Goal: Book appointment/travel/reservation

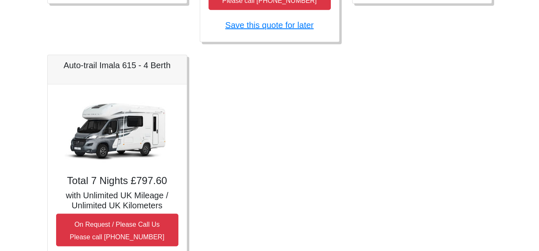
scroll to position [629, 0]
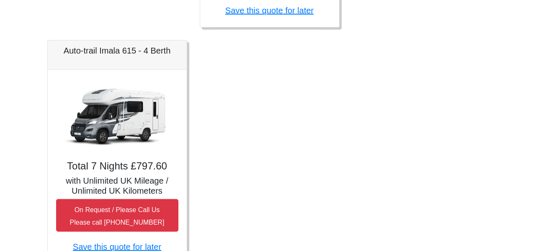
click at [99, 172] on div "Total 7 Nights £797.60 with Unlimited UK Mileage / Unlimited UK Kilometers On R…" at bounding box center [117, 167] width 139 height 194
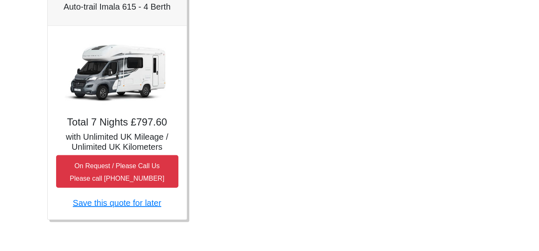
scroll to position [631, 0]
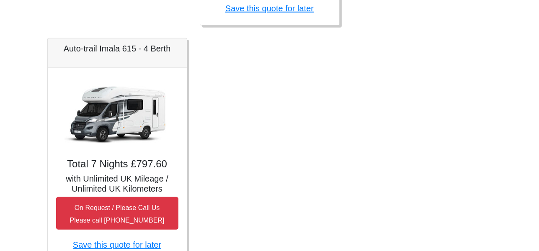
click at [109, 120] on img at bounding box center [117, 113] width 117 height 75
click at [109, 121] on img at bounding box center [117, 113] width 117 height 75
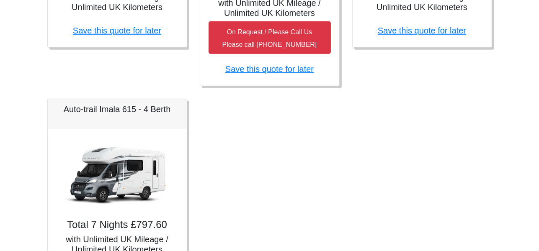
scroll to position [589, 0]
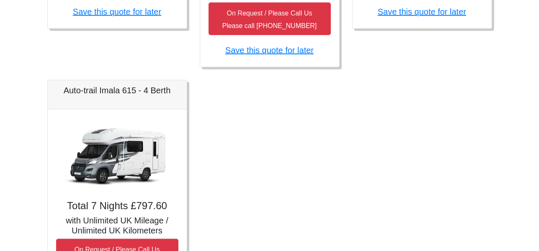
click at [69, 89] on h5 "Auto-trail Imala 615 - 4 Berth" at bounding box center [117, 90] width 122 height 10
drag, startPoint x: 62, startPoint y: 90, endPoint x: 173, endPoint y: 89, distance: 111.1
click at [173, 89] on h5 "Auto-trail Imala 615 - 4 Berth" at bounding box center [117, 90] width 122 height 10
copy h5 "Auto-trail Imala 615 - 4 Berth"
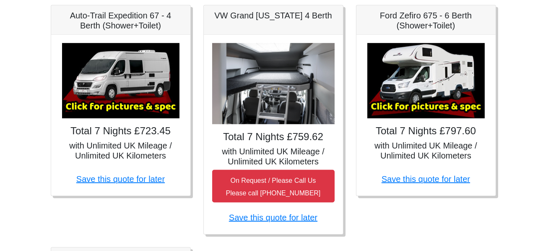
scroll to position [379, 0]
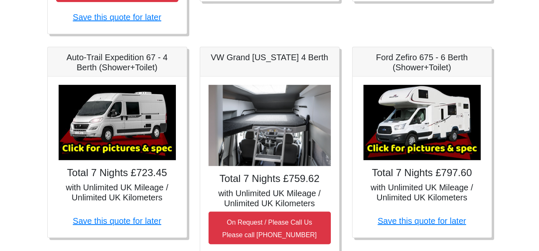
click at [139, 134] on img at bounding box center [117, 122] width 117 height 75
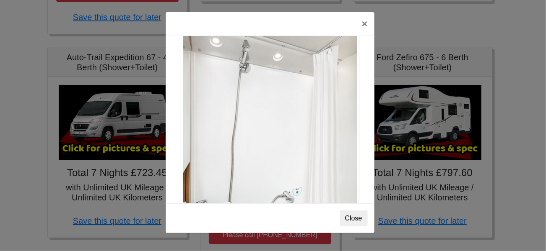
scroll to position [1133, 0]
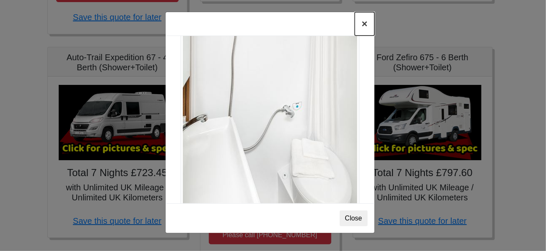
click at [363, 25] on button "×" at bounding box center [364, 23] width 19 height 23
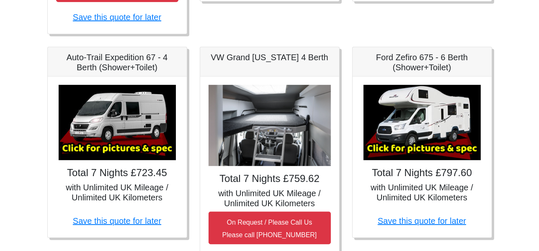
click at [404, 110] on img at bounding box center [422, 122] width 117 height 75
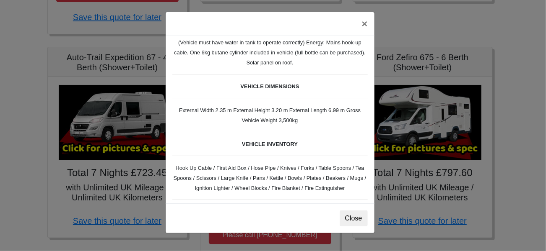
scroll to position [250, 0]
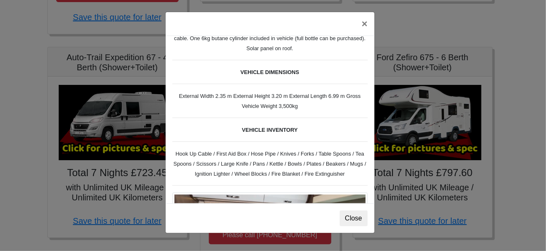
click at [402, 121] on div "× Ford Zefiro 675 Spec TECHNICAL DATA Engine: 2300cc, JTD, 130bhp. Diesel Trans…" at bounding box center [273, 125] width 546 height 251
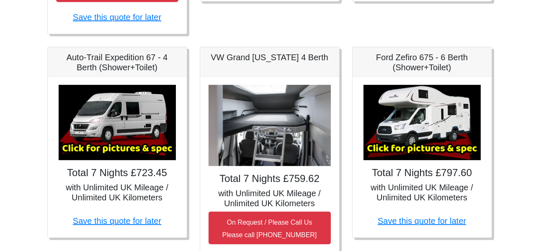
click at [399, 119] on img at bounding box center [422, 122] width 117 height 75
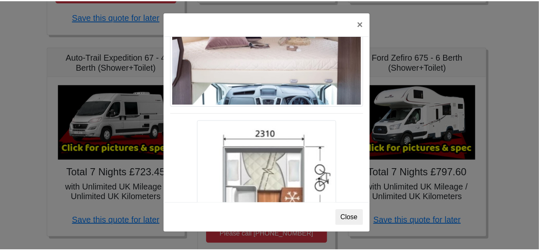
scroll to position [1246, 0]
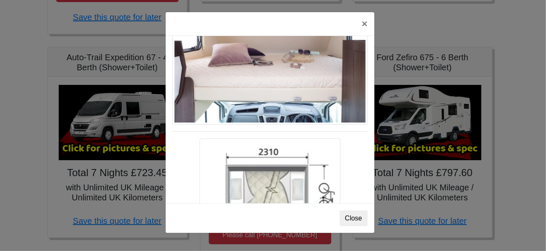
click at [398, 162] on div "× Ford Zefiro 675 Spec TECHNICAL DATA Engine: 2300cc, JTD, 130bhp. Diesel Trans…" at bounding box center [273, 125] width 546 height 251
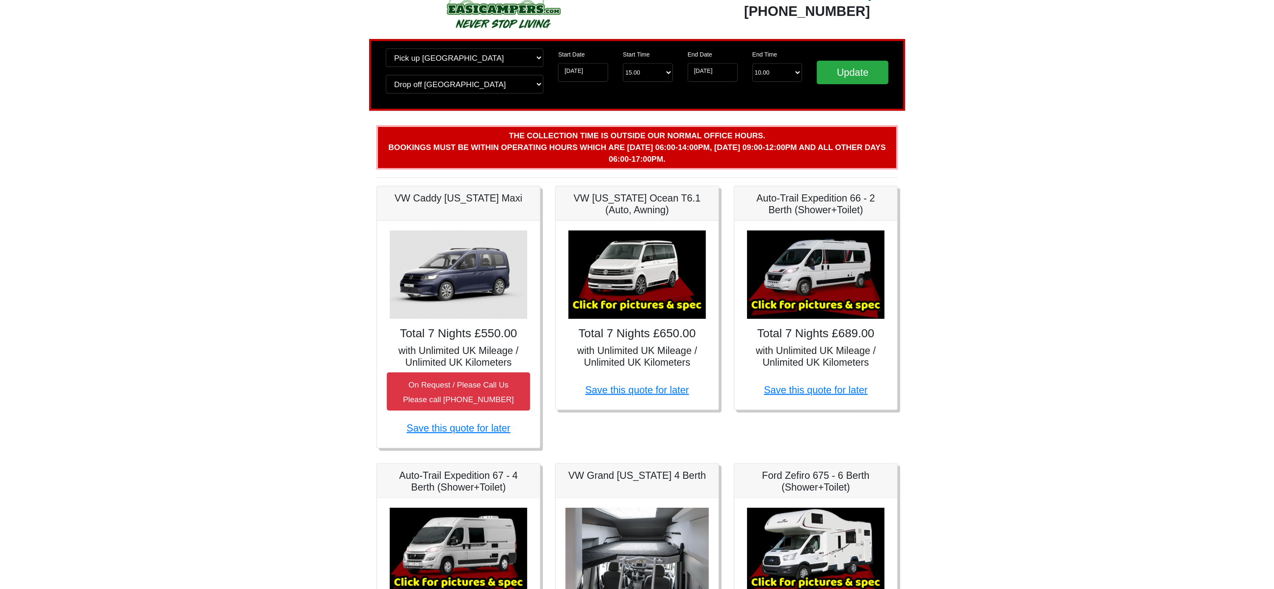
scroll to position [2, 0]
